Goal: Information Seeking & Learning: Learn about a topic

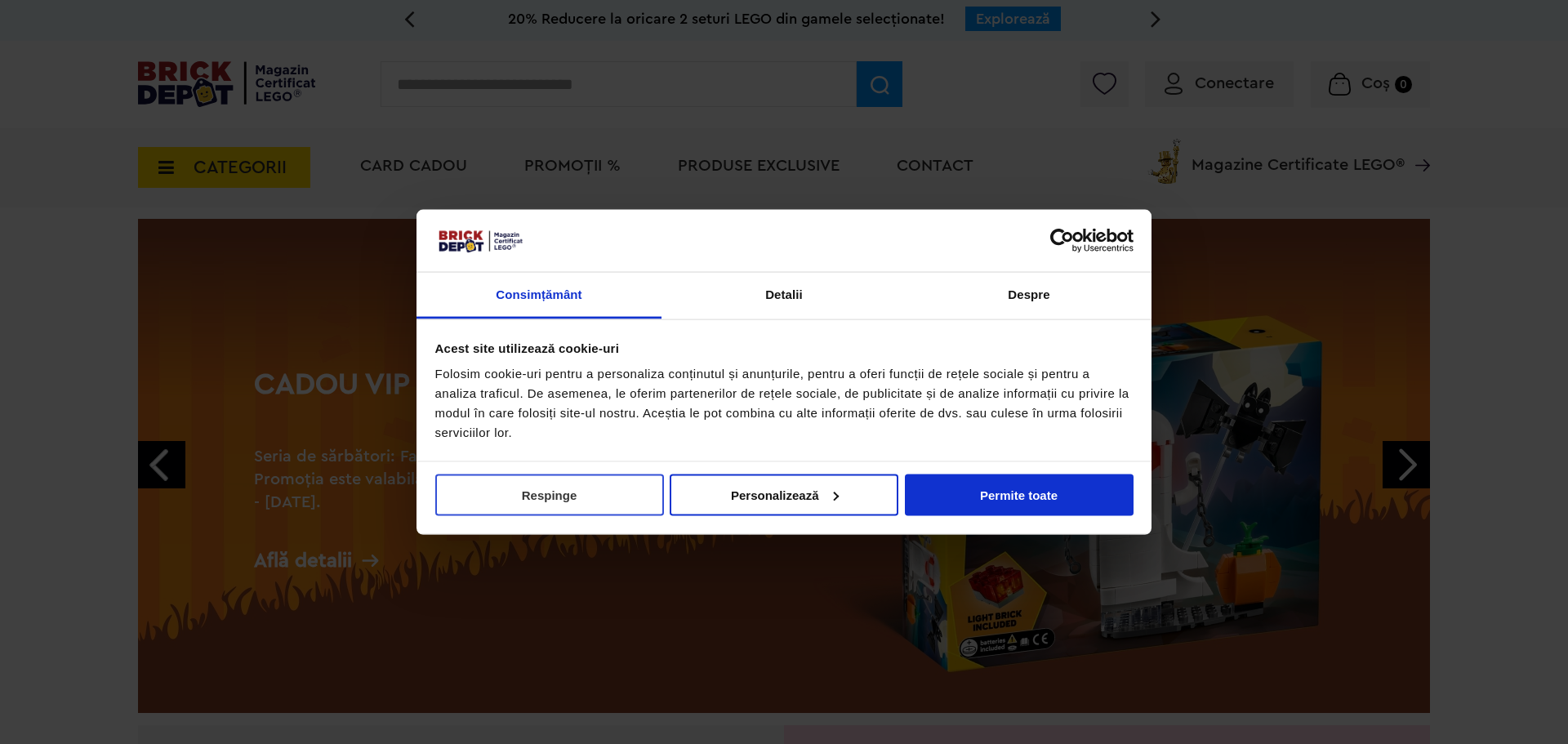
click at [583, 502] on button "Respinge" at bounding box center [549, 494] width 228 height 41
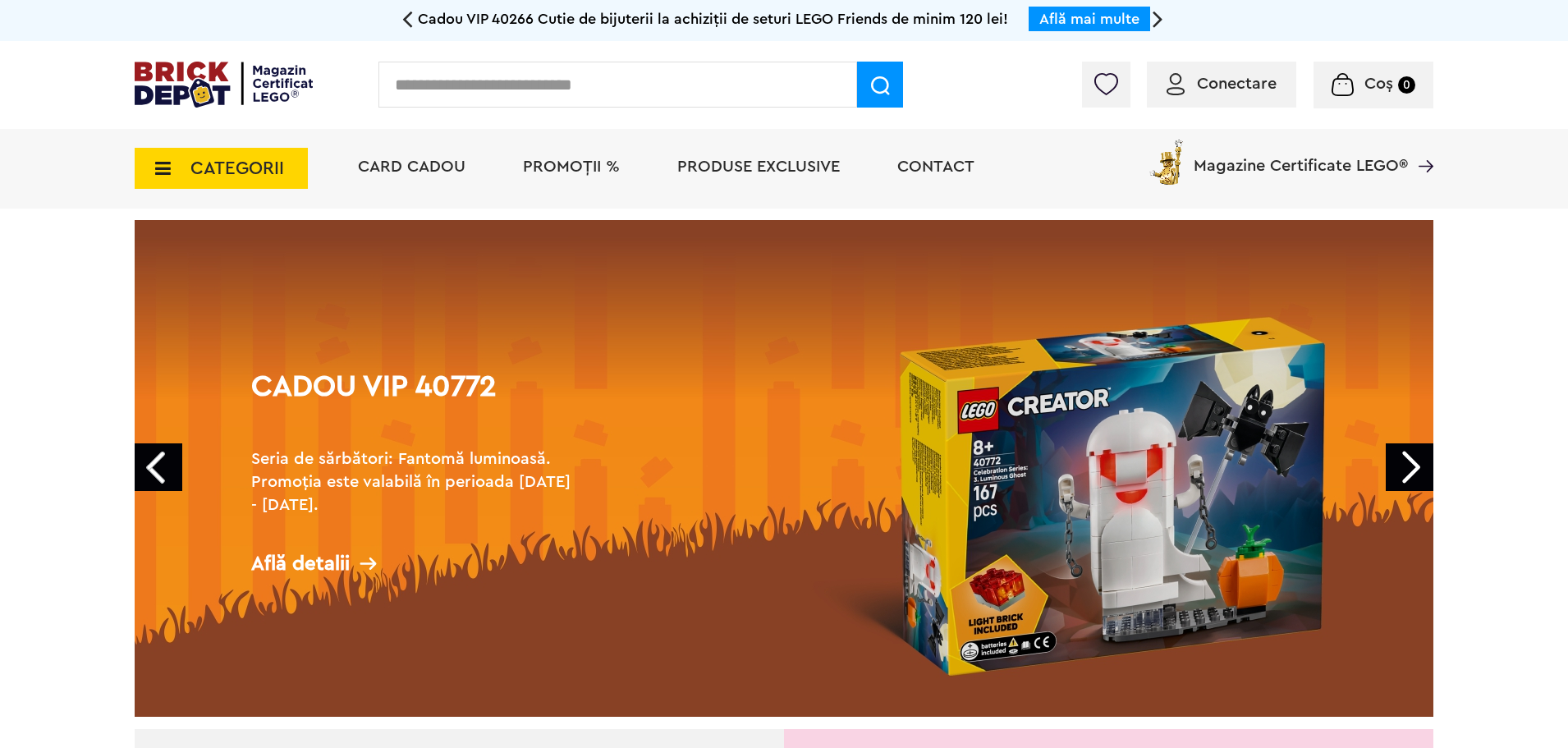
click at [289, 537] on div "Cadou VIP 40772 Seria de sărbători: Fantomă luminoasă. Promoția este valabilă î…" at bounding box center [416, 475] width 365 height 272
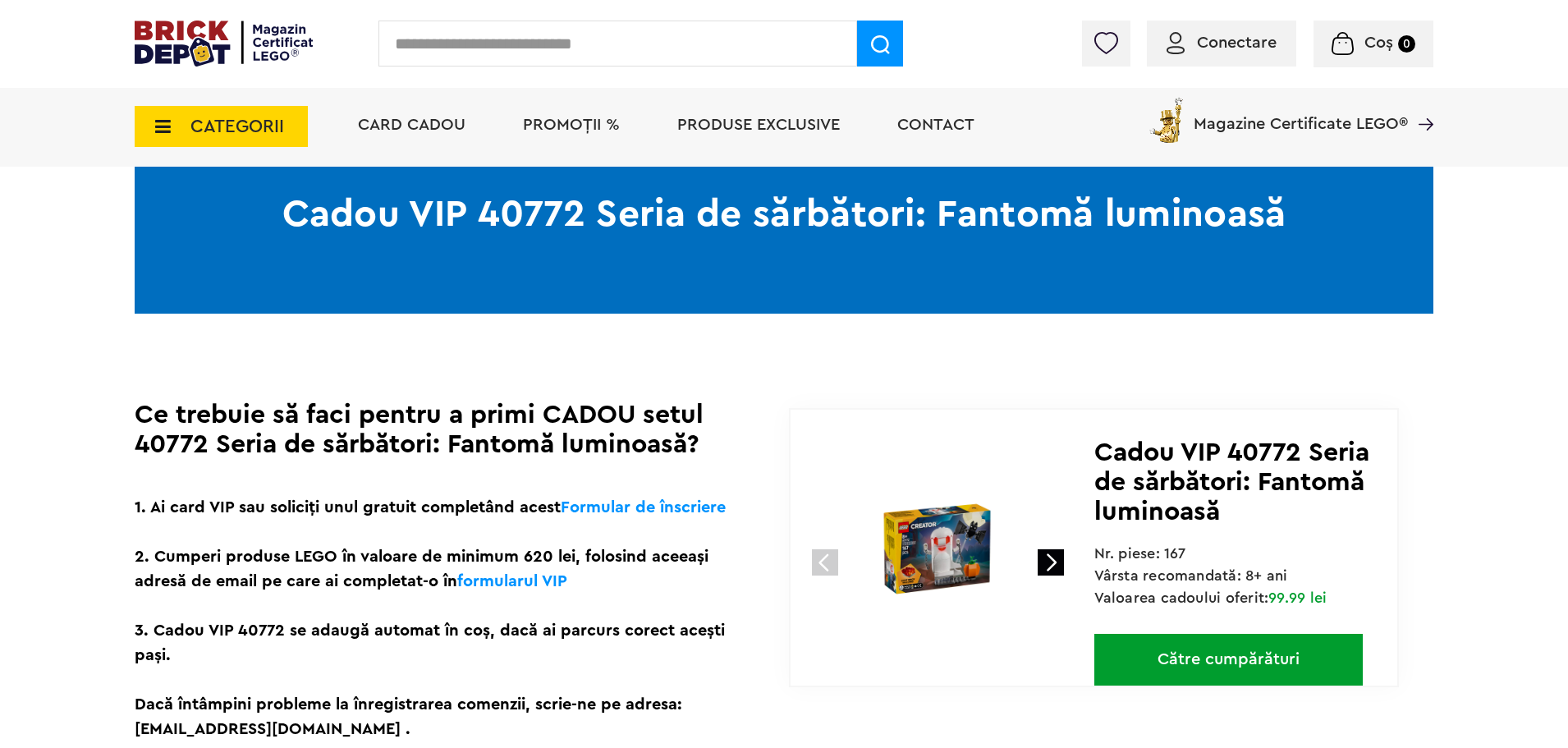
scroll to position [104, 0]
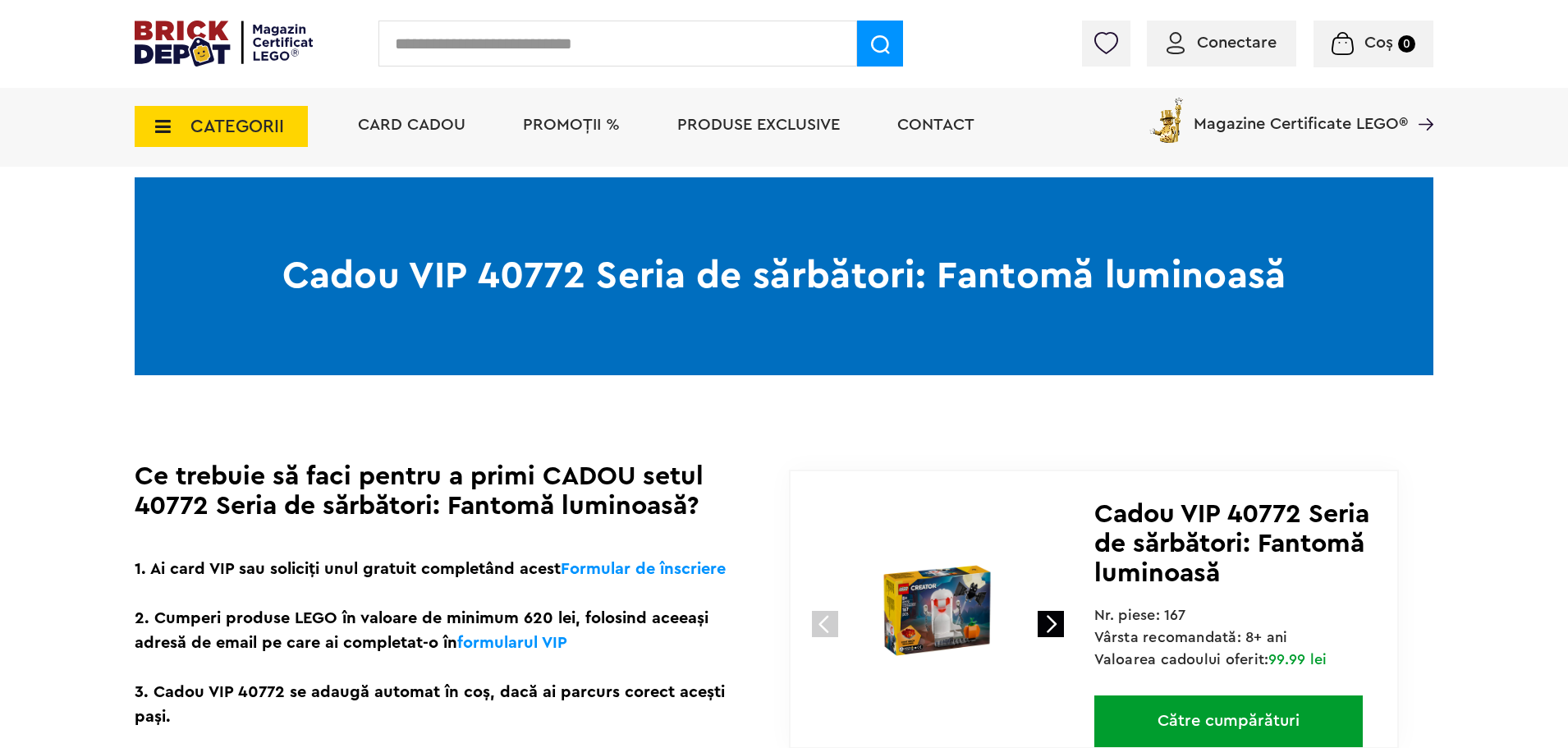
click at [539, 121] on span "PROMOȚII %" at bounding box center [571, 124] width 97 height 16
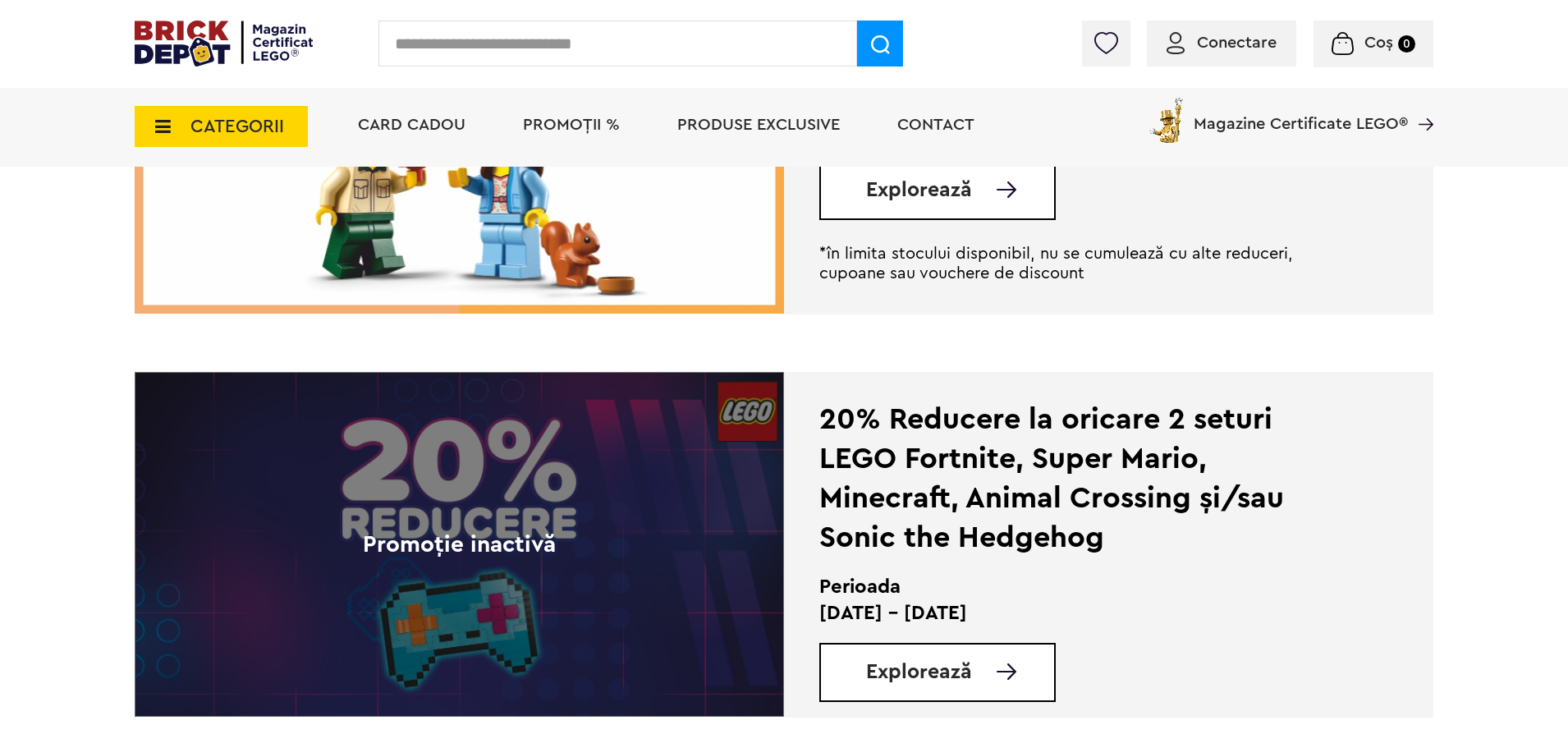
scroll to position [2998, 0]
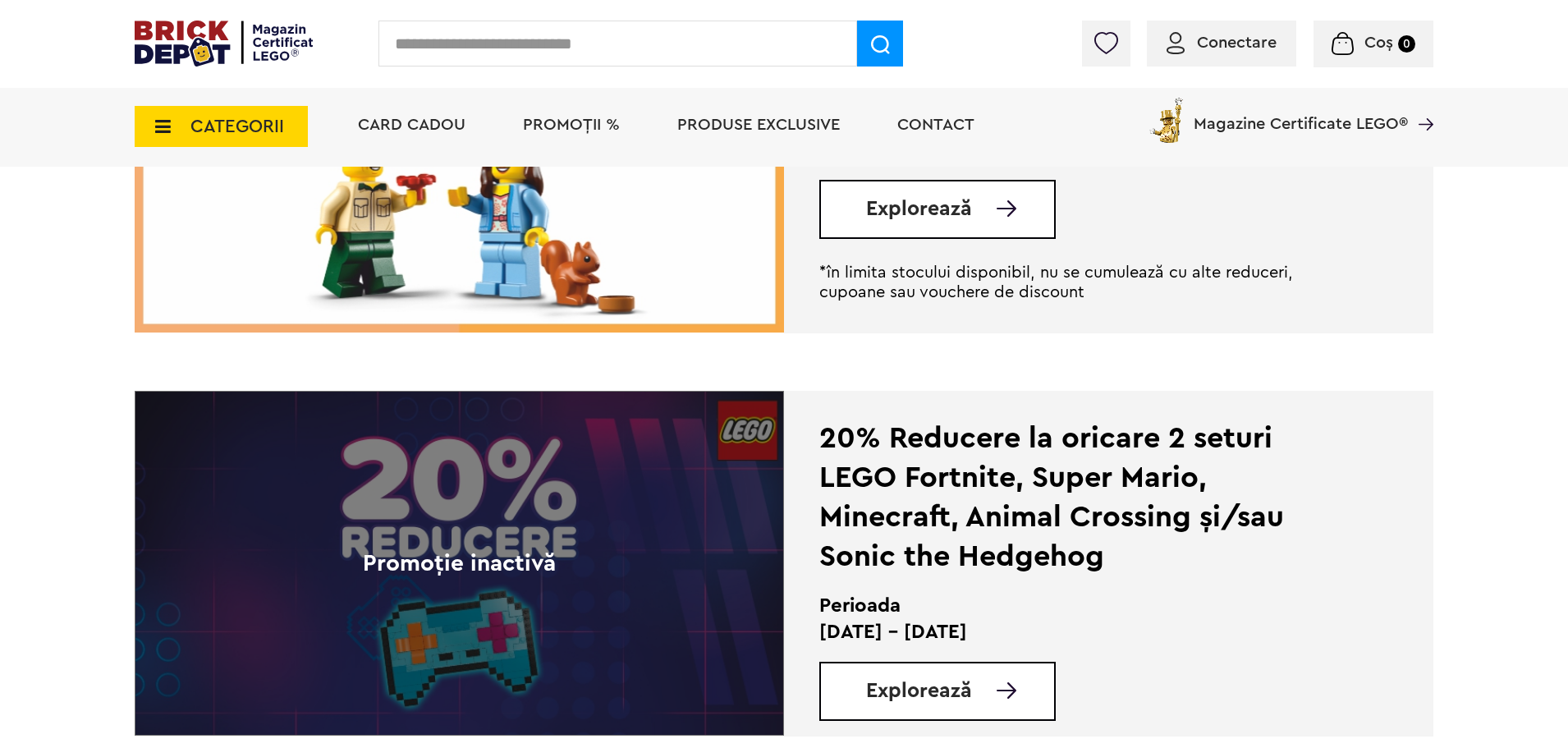
click at [922, 718] on div "Explorează" at bounding box center [937, 691] width 236 height 60
click at [912, 689] on span "Explorează" at bounding box center [919, 691] width 106 height 21
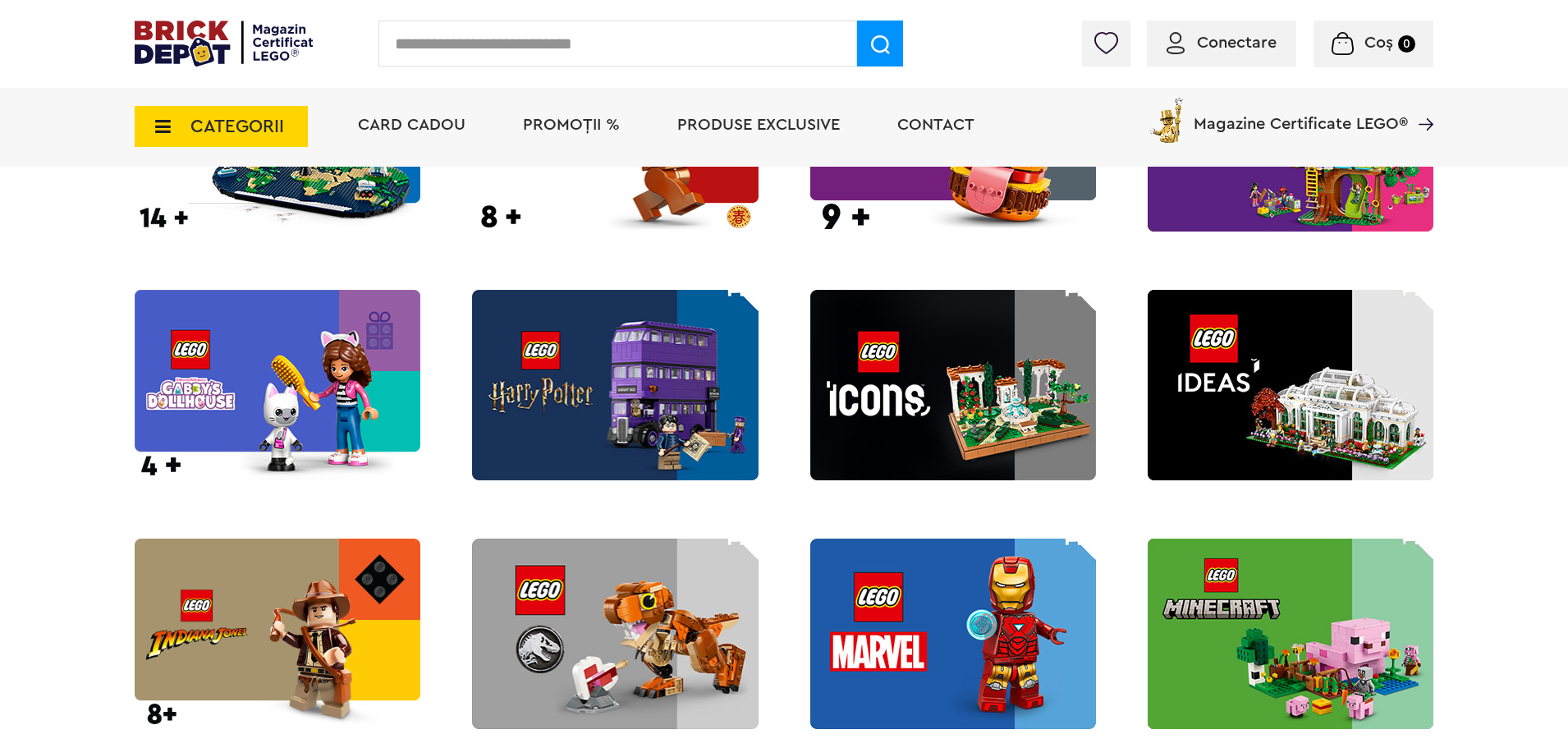
scroll to position [1494, 0]
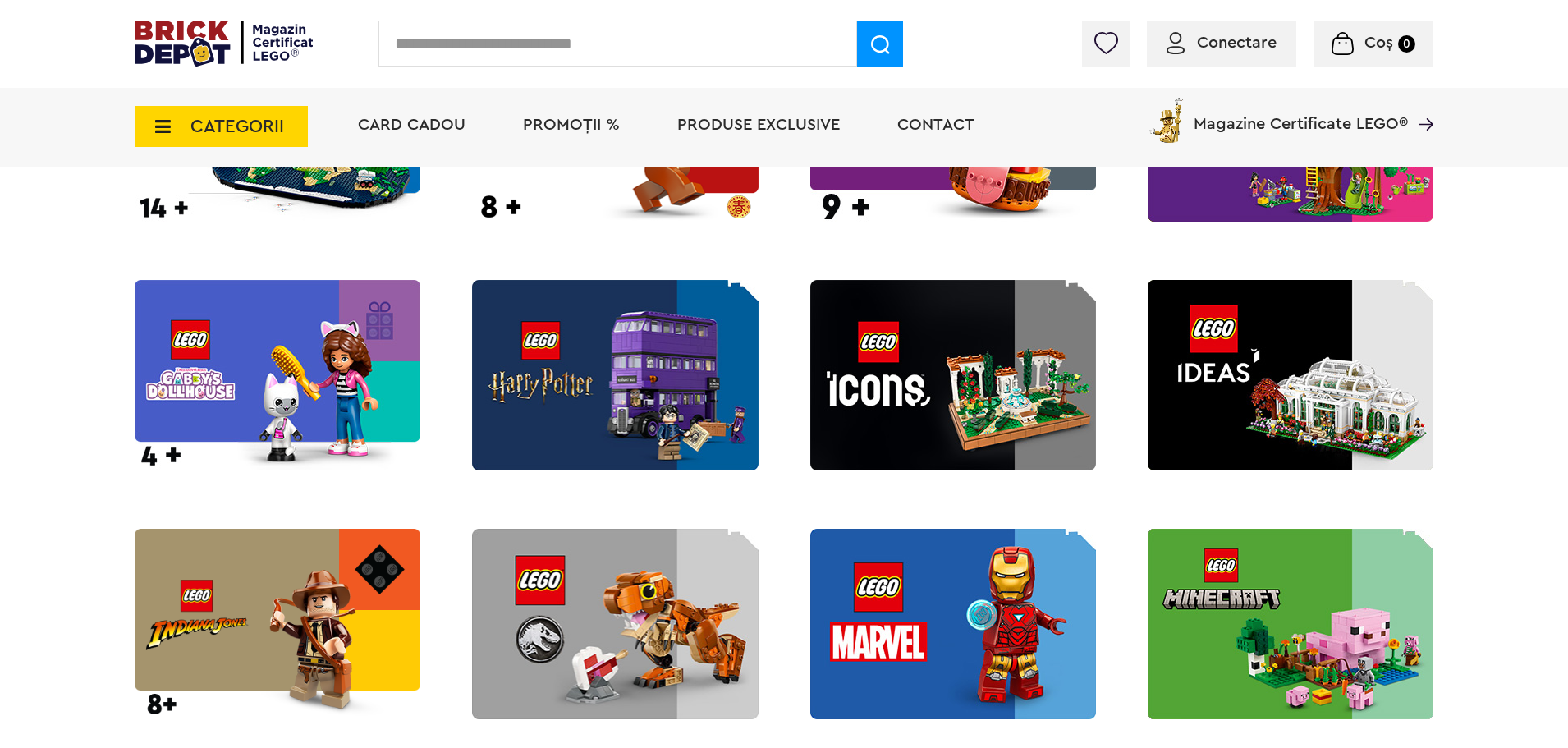
click at [1310, 592] on img at bounding box center [1290, 624] width 285 height 191
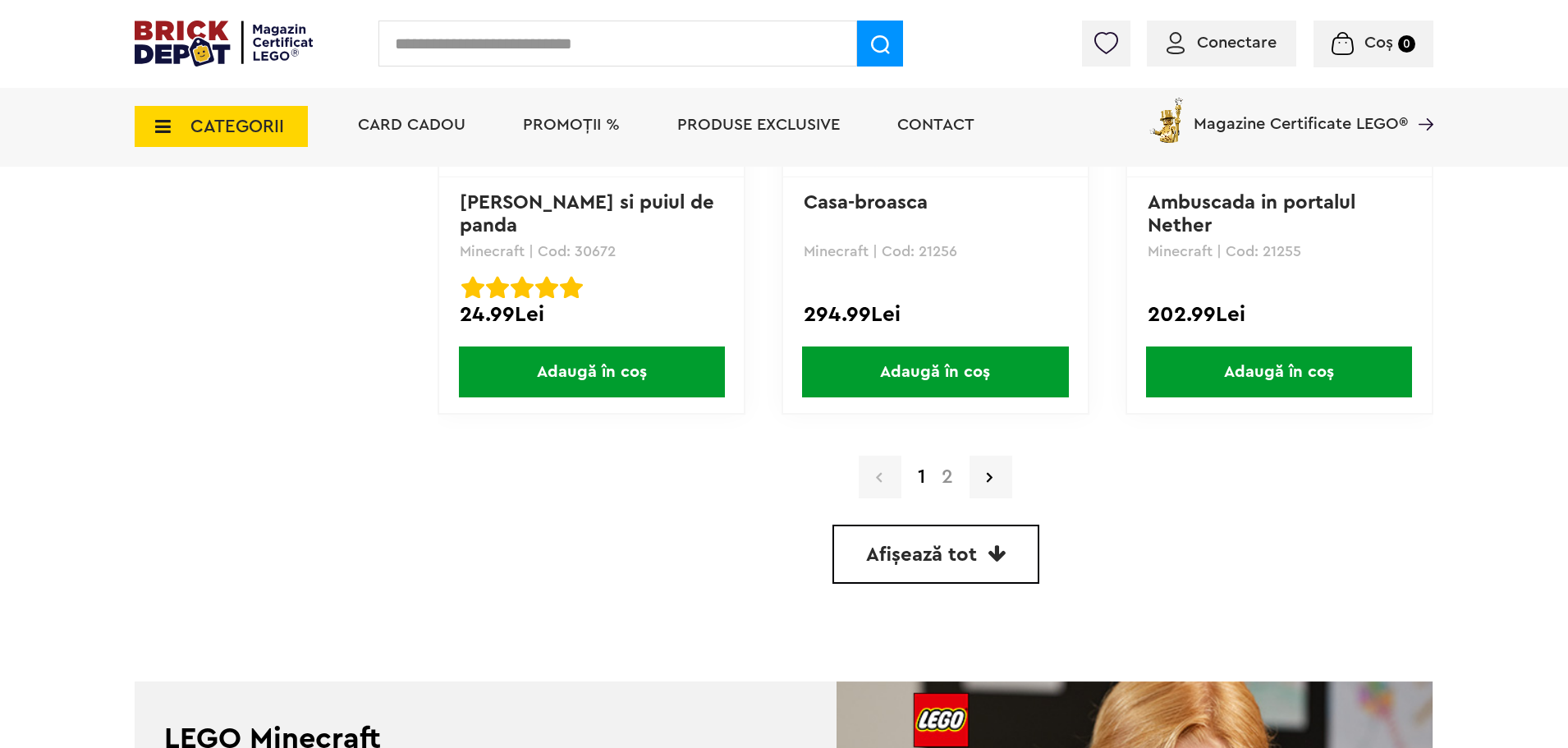
scroll to position [4722, 0]
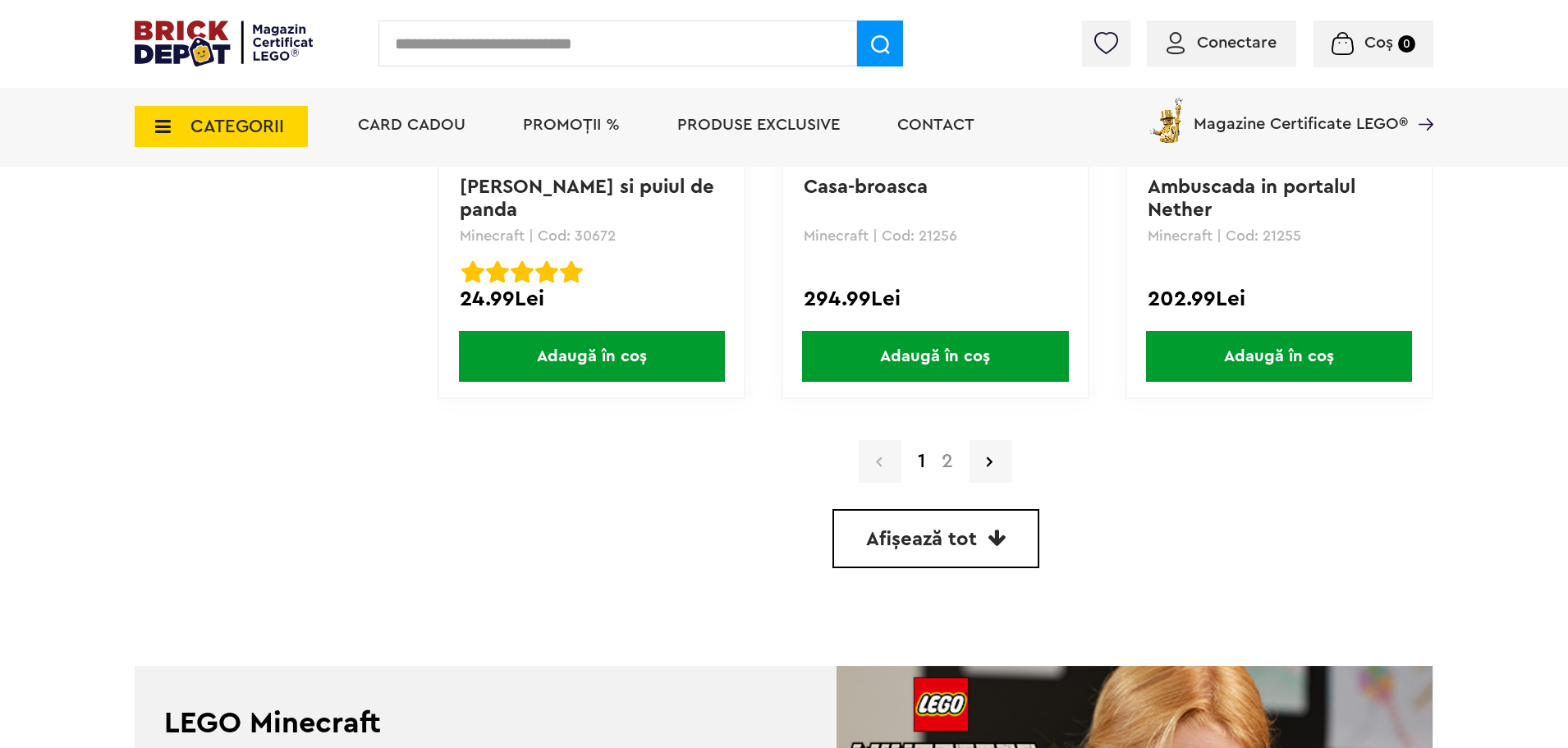
click at [955, 468] on link "2" at bounding box center [947, 461] width 28 height 20
